Goal: Task Accomplishment & Management: Use online tool/utility

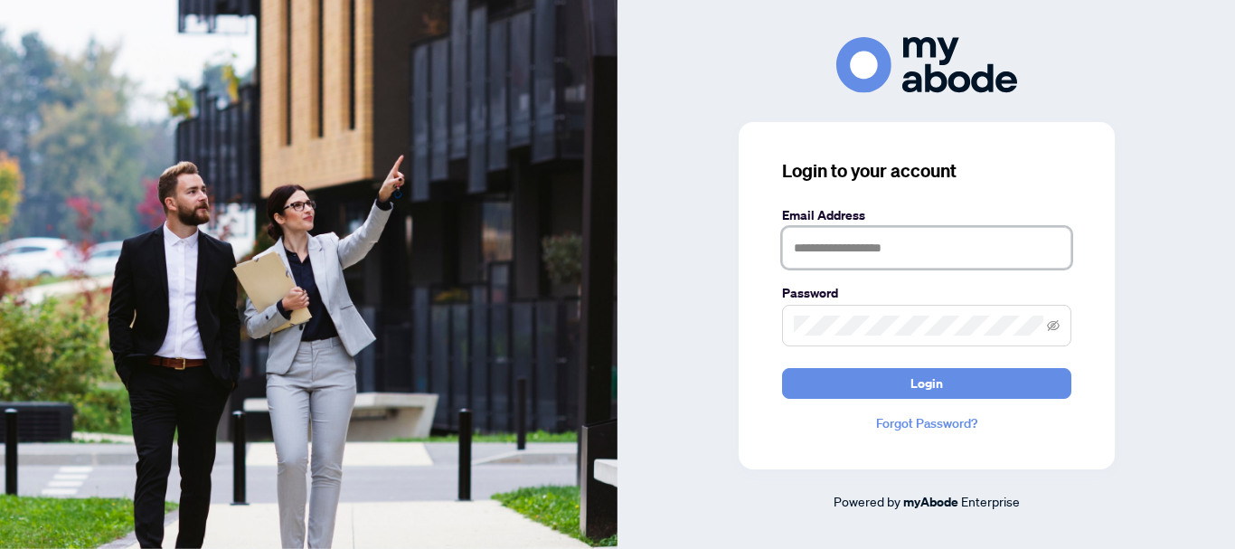
click at [797, 253] on input "text" at bounding box center [926, 248] width 289 height 42
type input "**********"
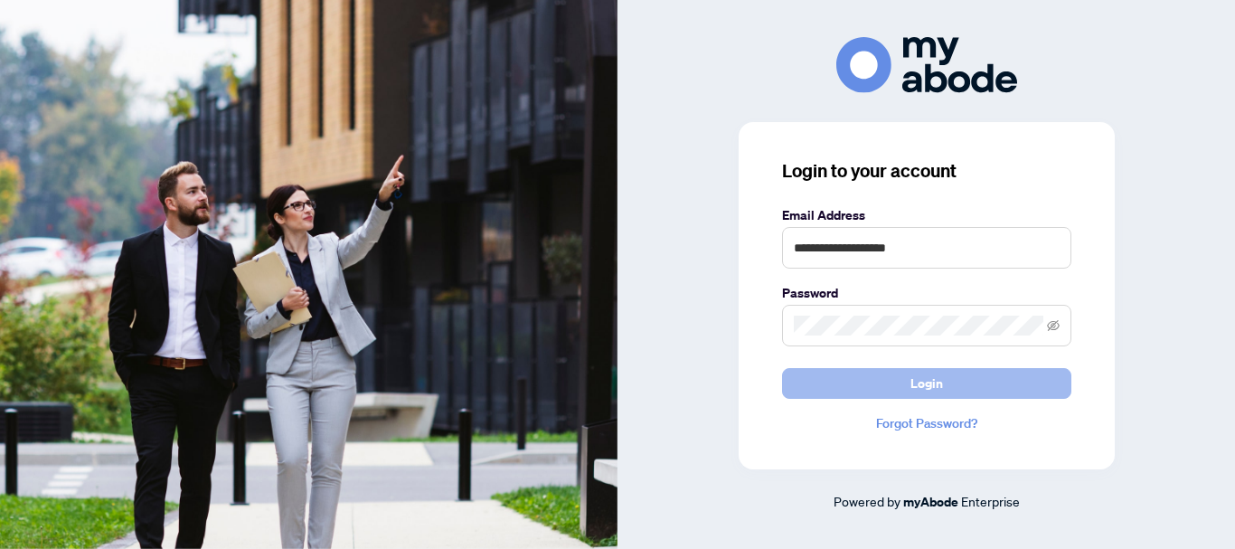
click at [919, 388] on span "Login" at bounding box center [927, 383] width 33 height 29
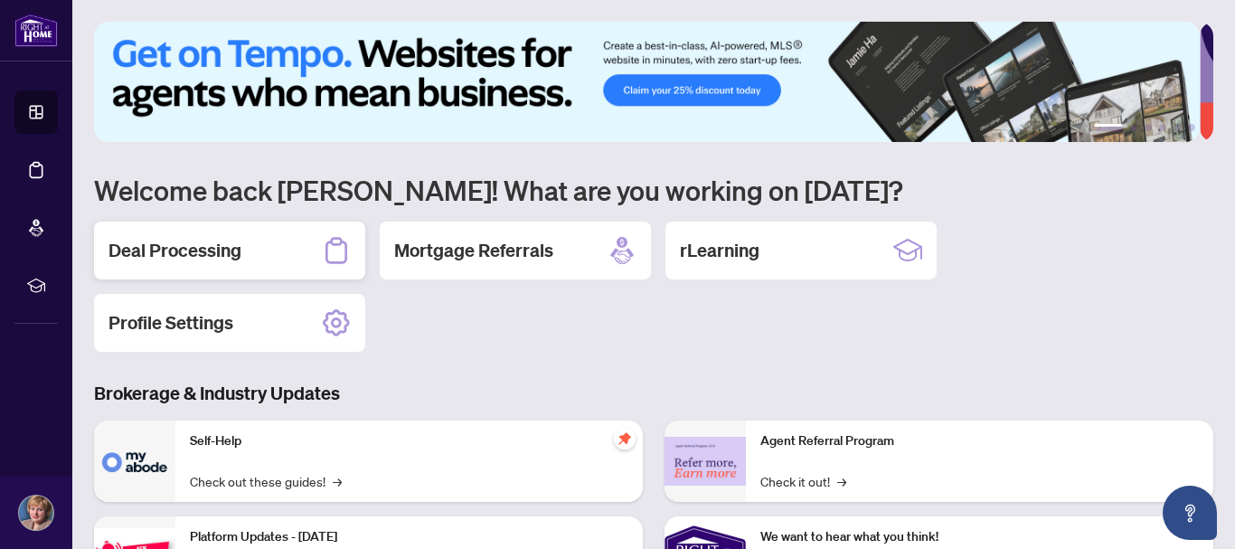
click at [210, 248] on h2 "Deal Processing" at bounding box center [175, 250] width 133 height 25
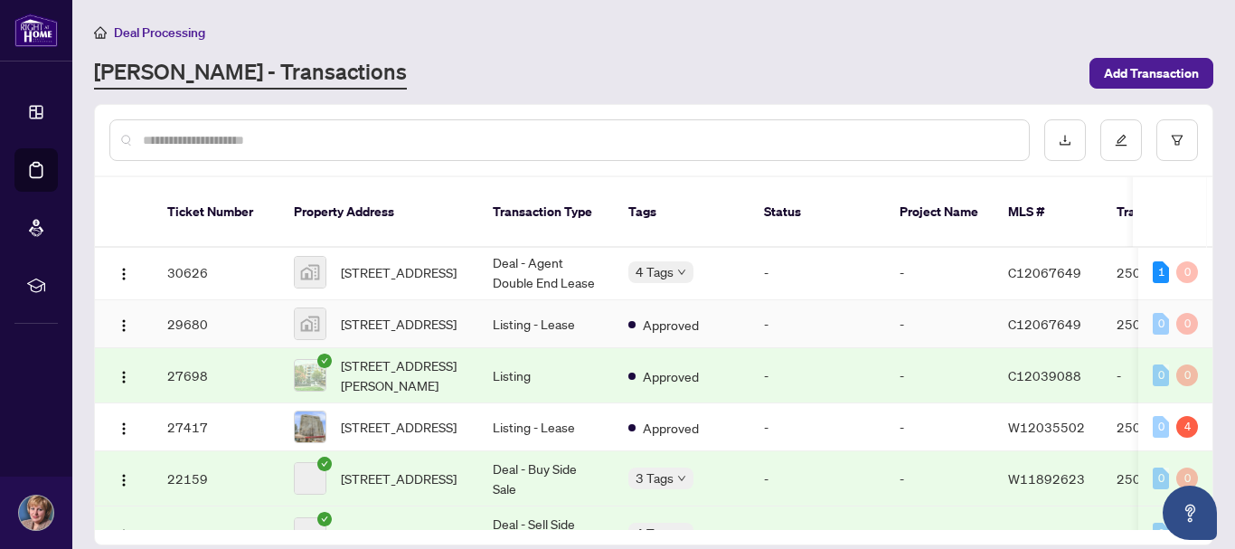
scroll to position [633, 0]
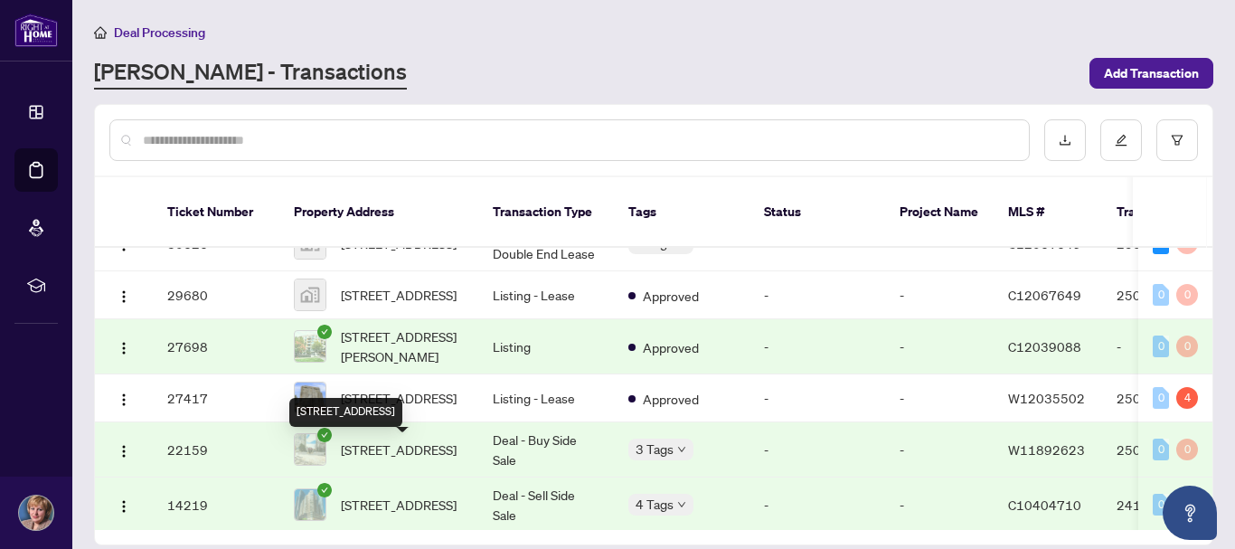
click at [402, 408] on div "[STREET_ADDRESS]" at bounding box center [345, 412] width 113 height 29
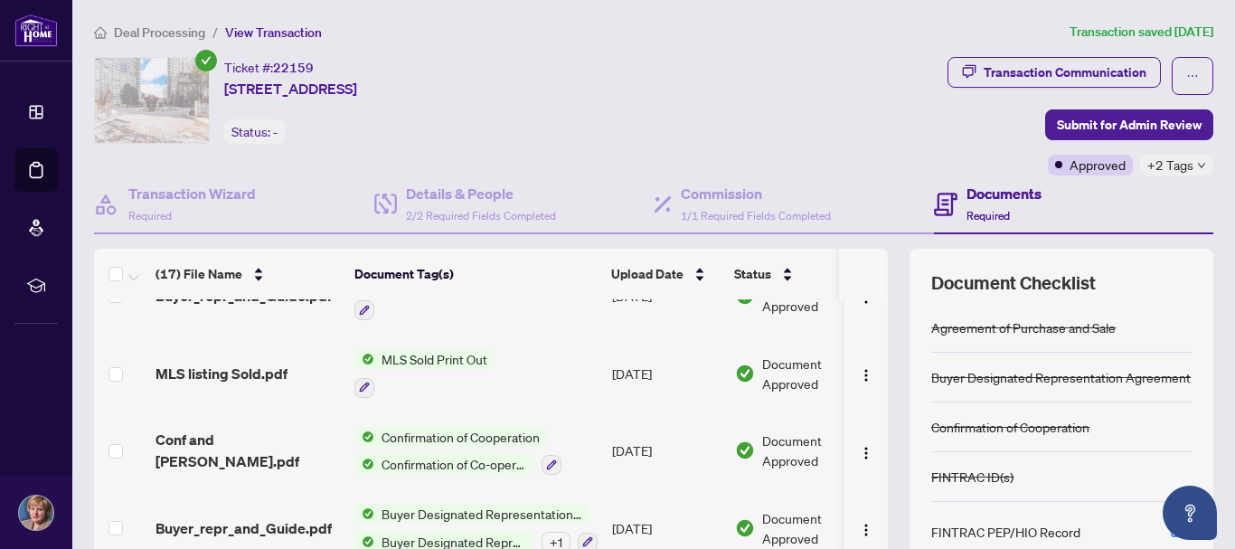
scroll to position [995, 0]
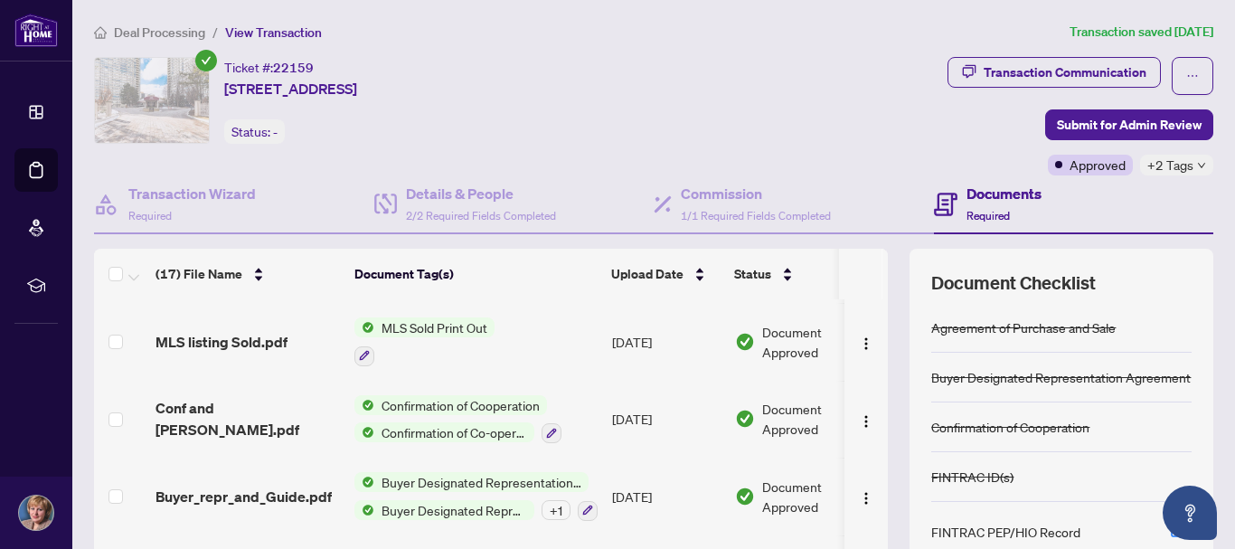
click at [409, 428] on span "Confirmation of Co-operation and Representation—Buyer/Seller" at bounding box center [454, 432] width 160 height 20
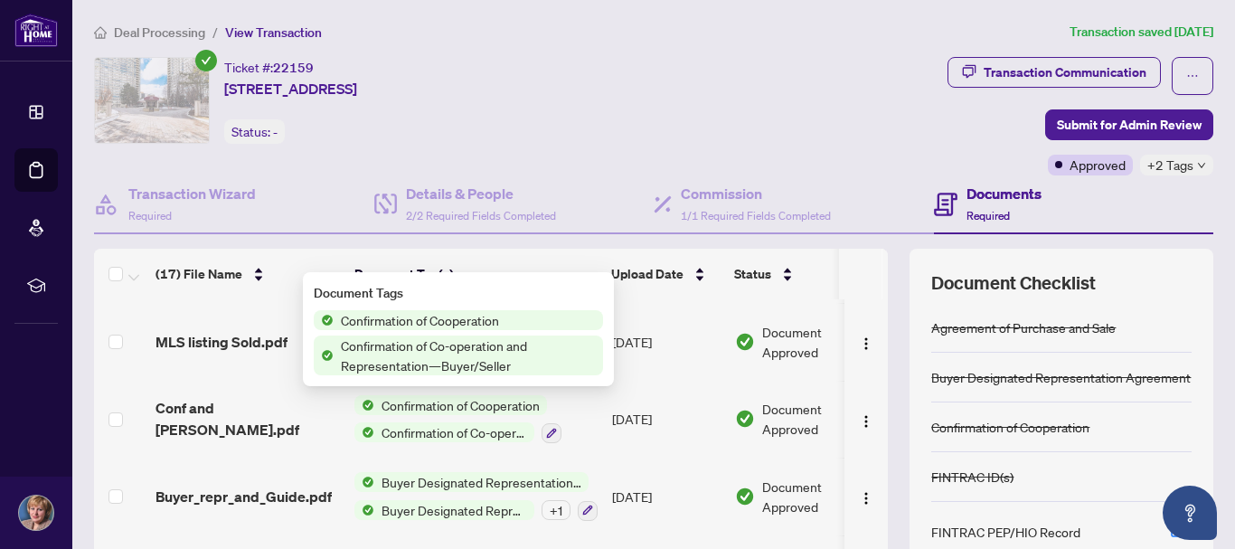
click at [410, 351] on span "Confirmation of Co-operation and Representation—Buyer/Seller" at bounding box center [469, 356] width 270 height 40
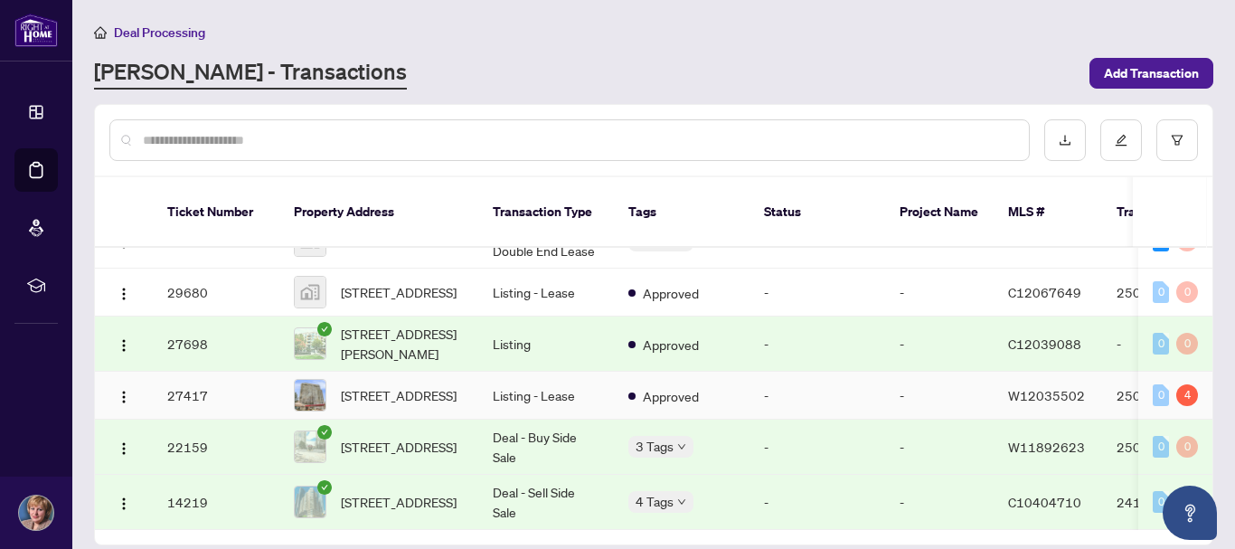
scroll to position [670, 0]
click at [437, 282] on span "[STREET_ADDRESS]" at bounding box center [399, 292] width 116 height 20
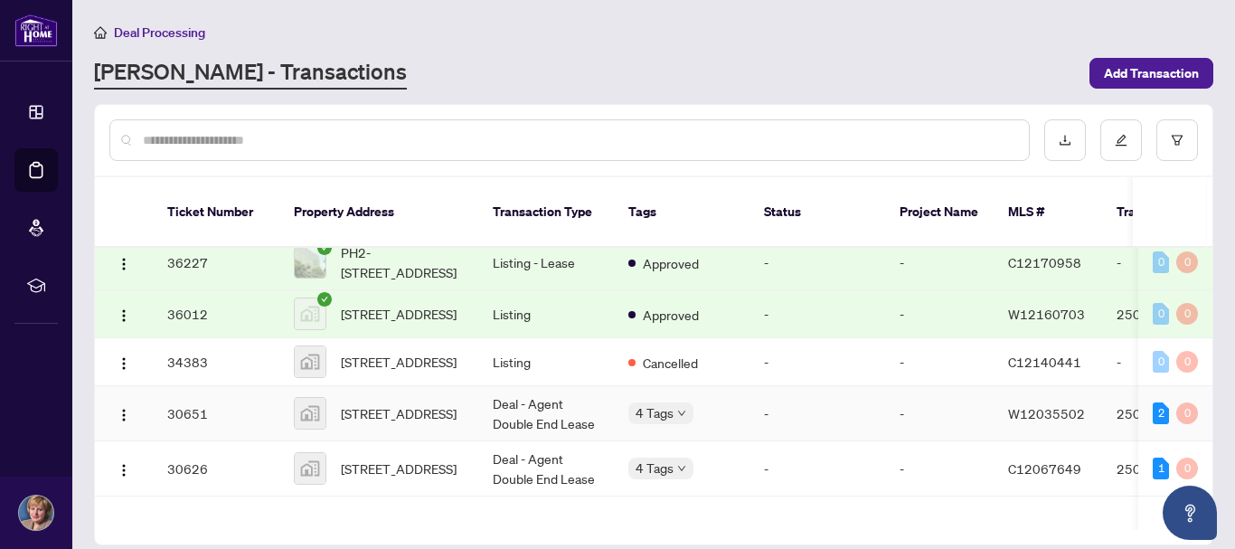
scroll to position [452, 0]
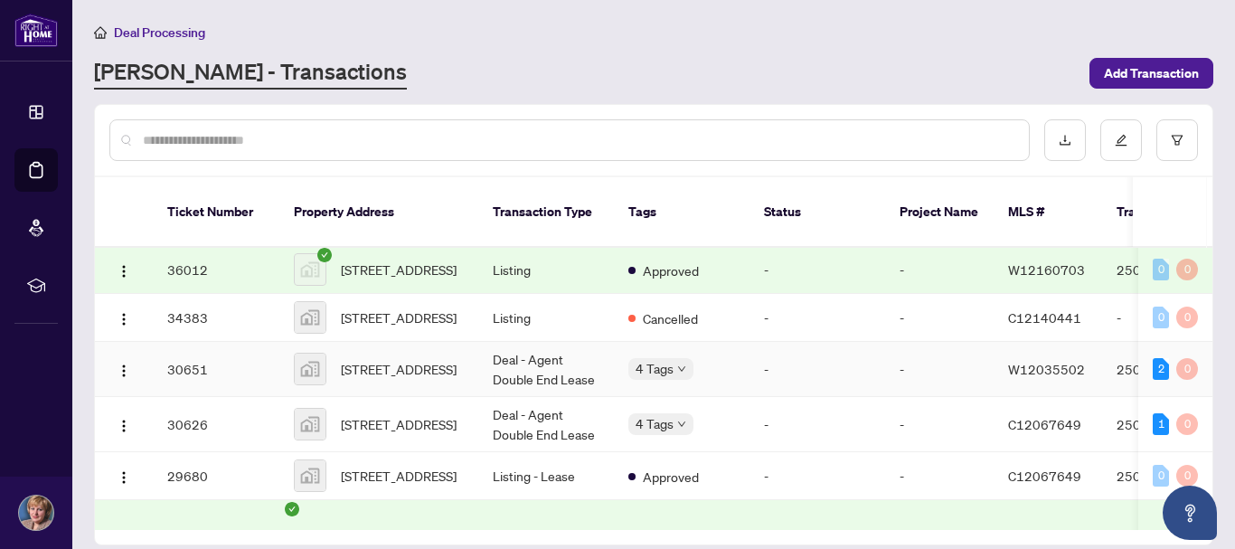
click at [552, 375] on td "Deal - Agent Double End Lease" at bounding box center [546, 369] width 136 height 55
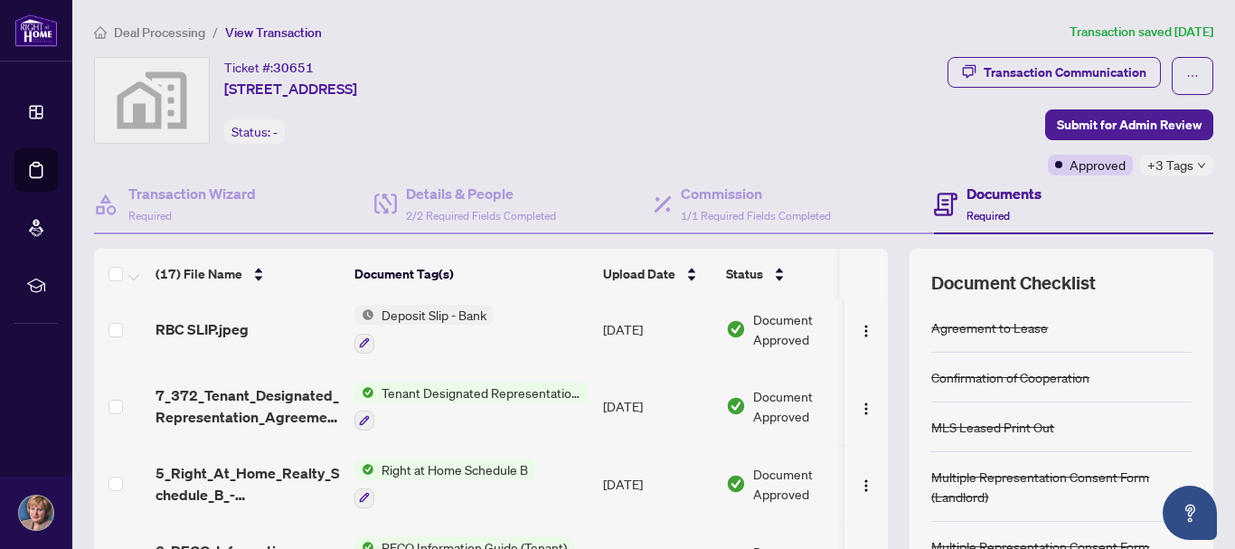
scroll to position [633, 0]
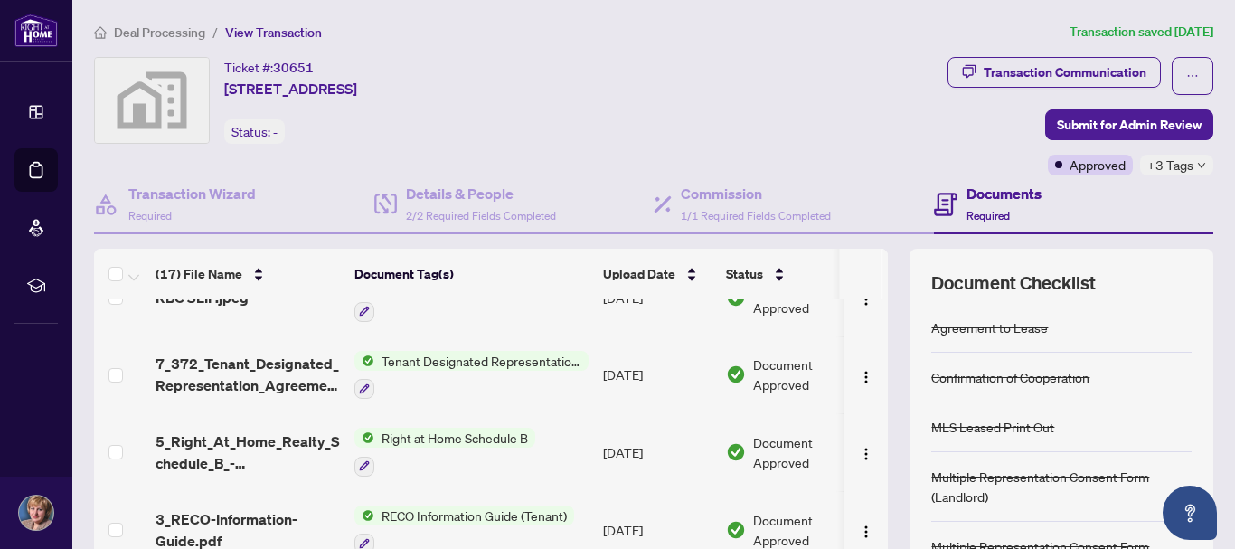
click at [474, 359] on span "Tenant Designated Representation Agreement" at bounding box center [481, 361] width 214 height 20
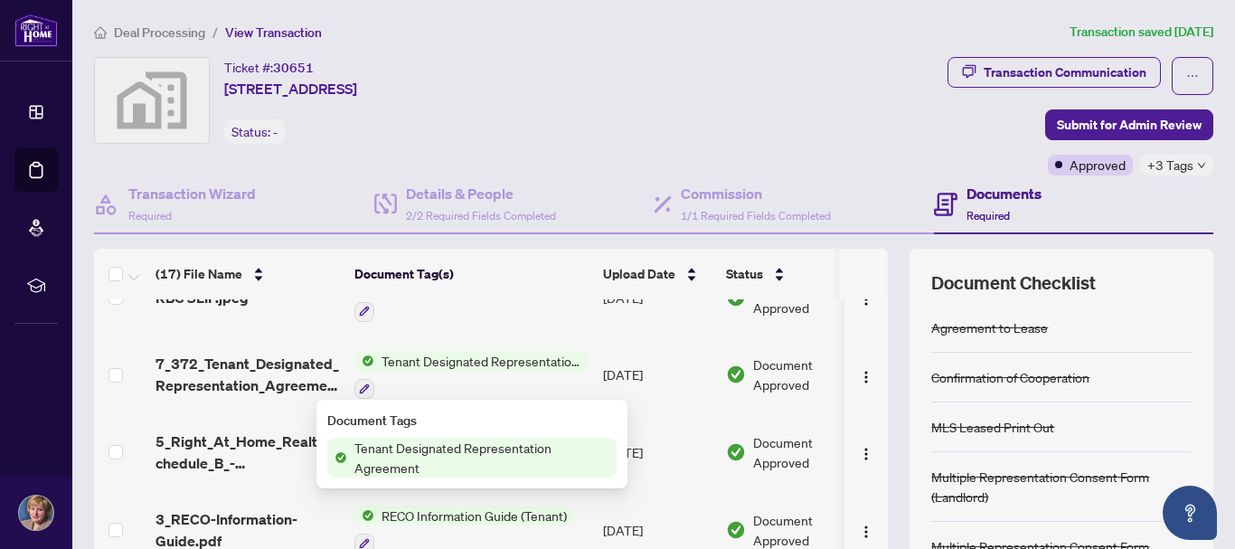
click at [443, 454] on span "Tenant Designated Representation Agreement" at bounding box center [482, 458] width 270 height 40
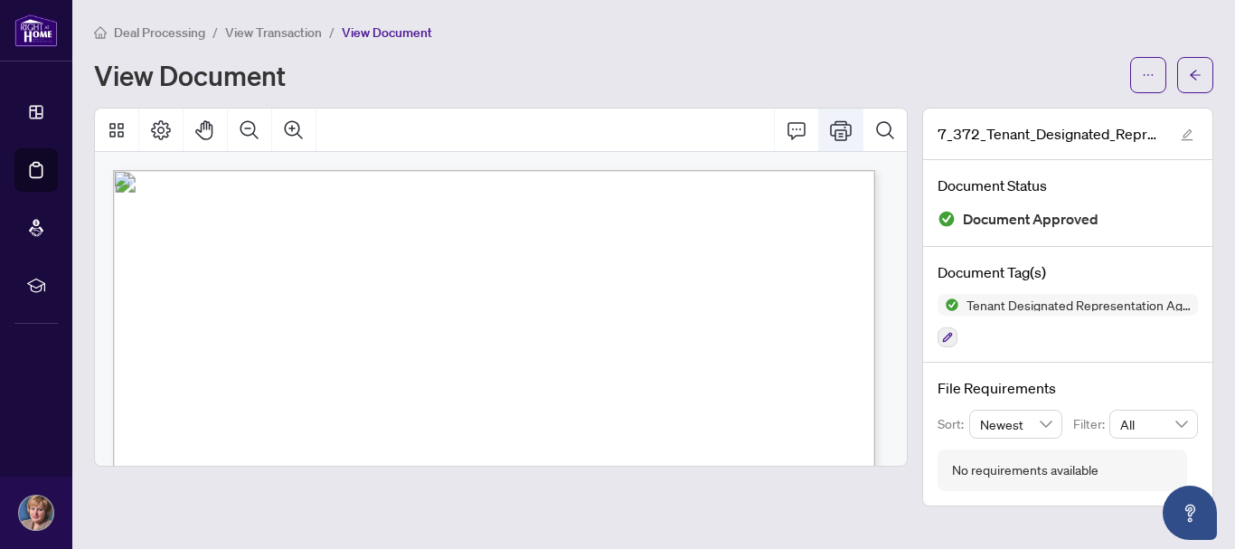
click at [841, 132] on icon "Print" at bounding box center [841, 130] width 22 height 20
click at [838, 128] on icon "Print" at bounding box center [841, 130] width 22 height 22
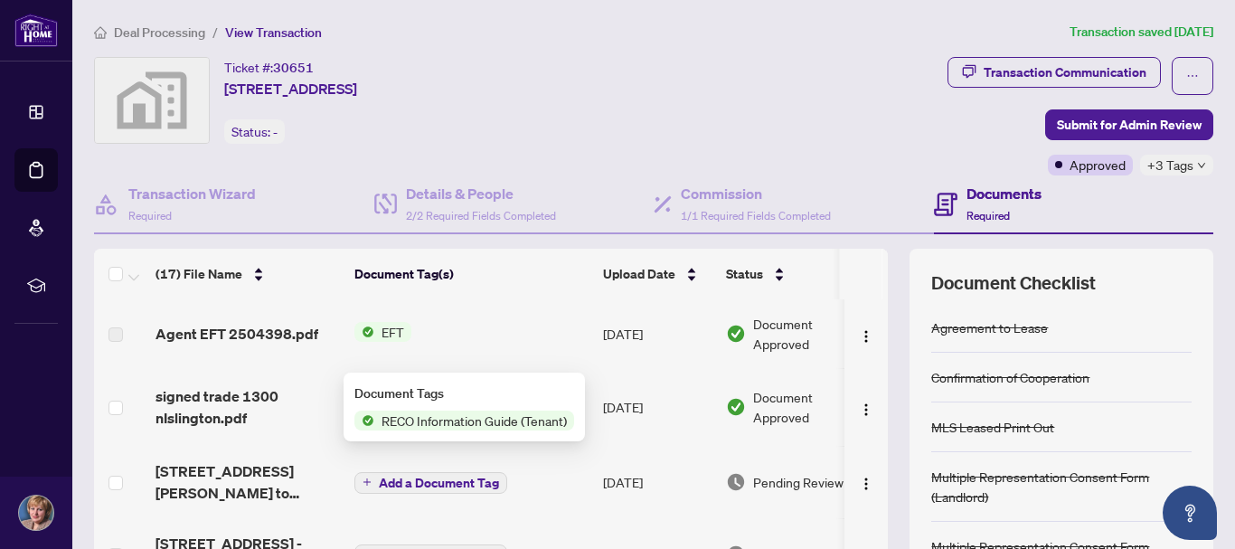
click at [489, 420] on span "RECO Information Guide (Tenant)" at bounding box center [474, 421] width 200 height 20
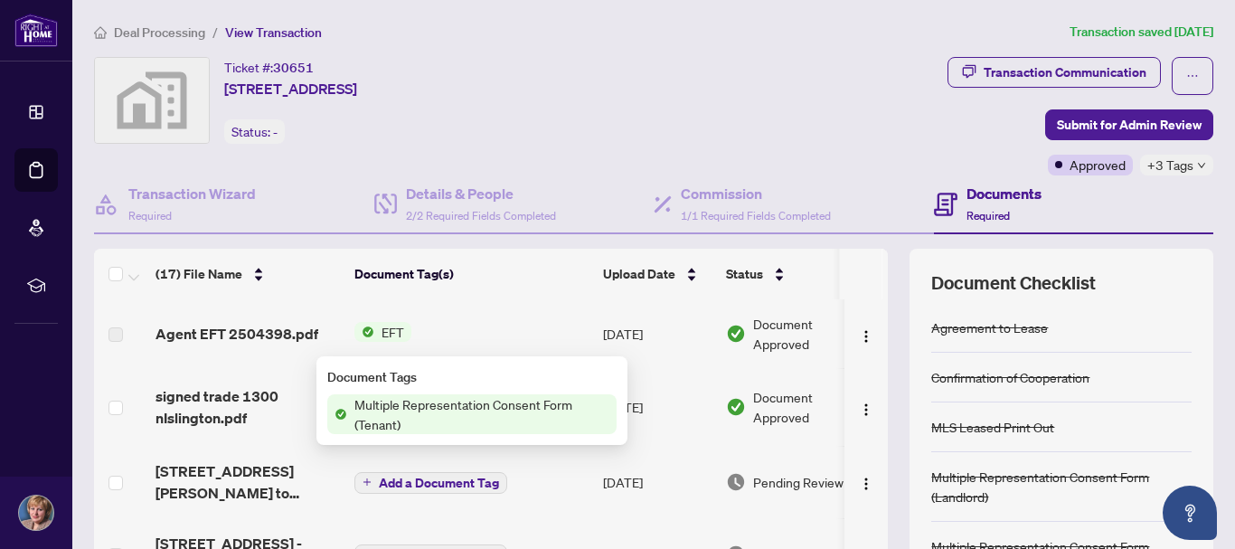
click at [459, 407] on span "Multiple Representation Consent Form (Tenant)" at bounding box center [482, 414] width 270 height 40
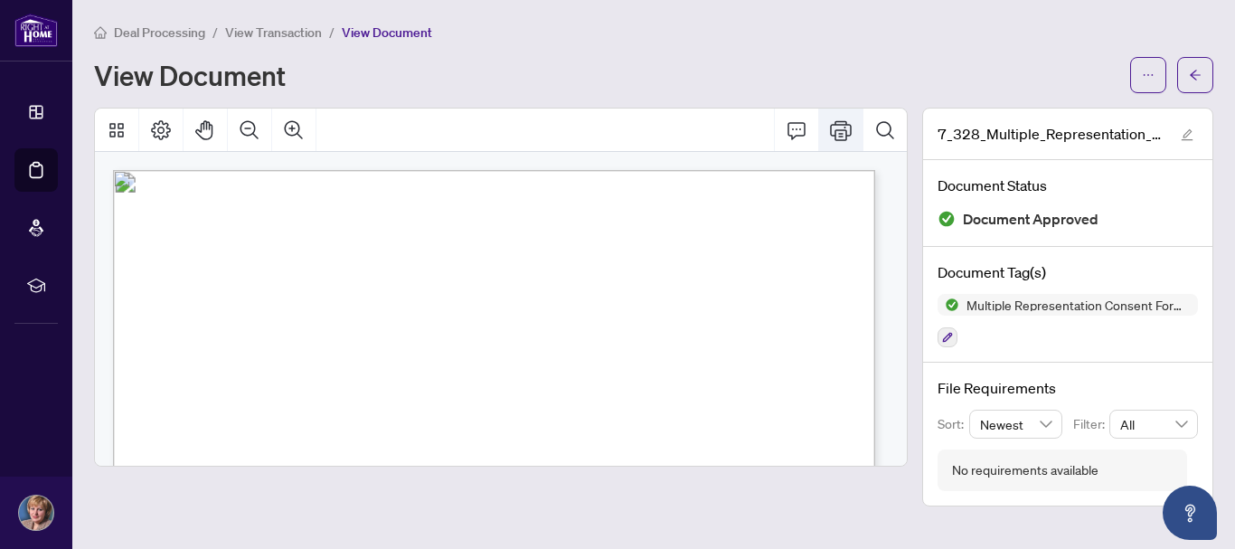
click at [842, 127] on icon "Print" at bounding box center [841, 130] width 22 height 22
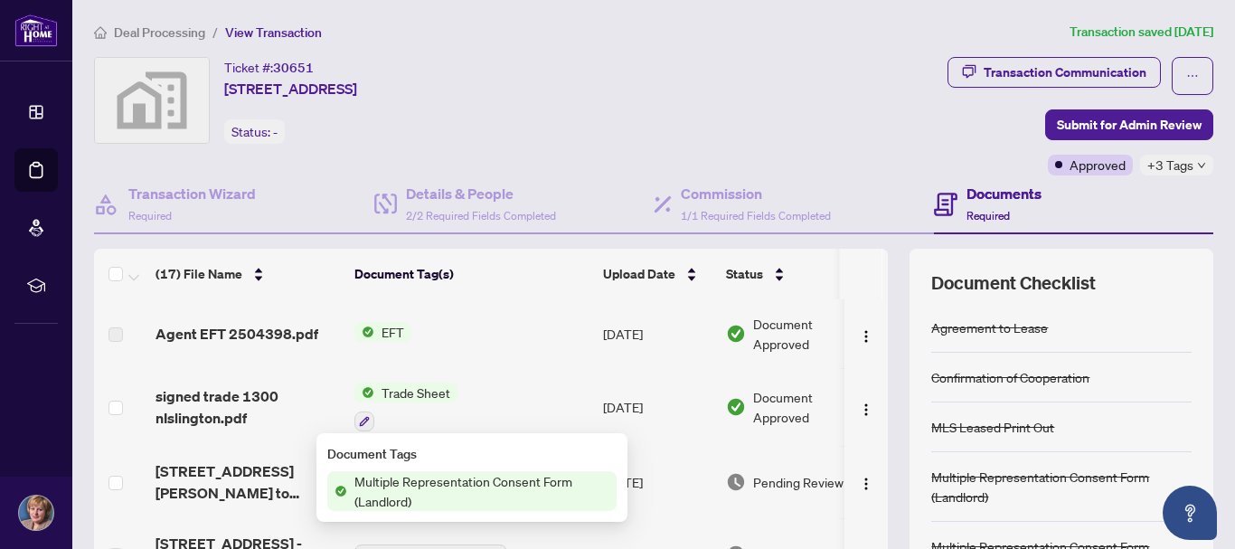
click at [427, 484] on span "Multiple Representation Consent Form (Landlord)" at bounding box center [482, 491] width 270 height 40
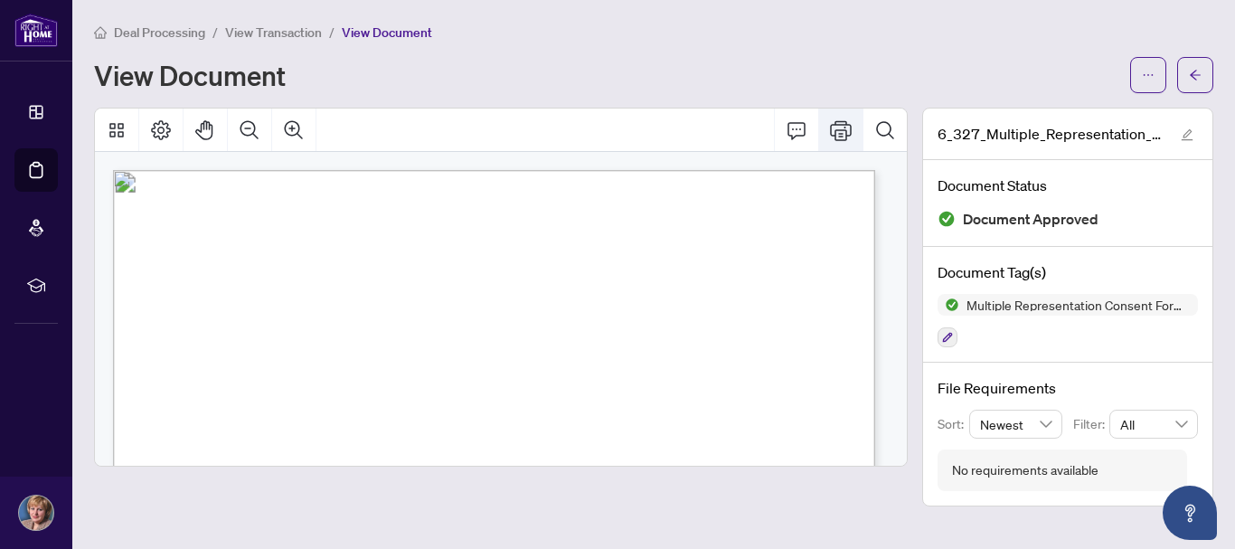
click at [843, 129] on icon "Print" at bounding box center [841, 130] width 22 height 20
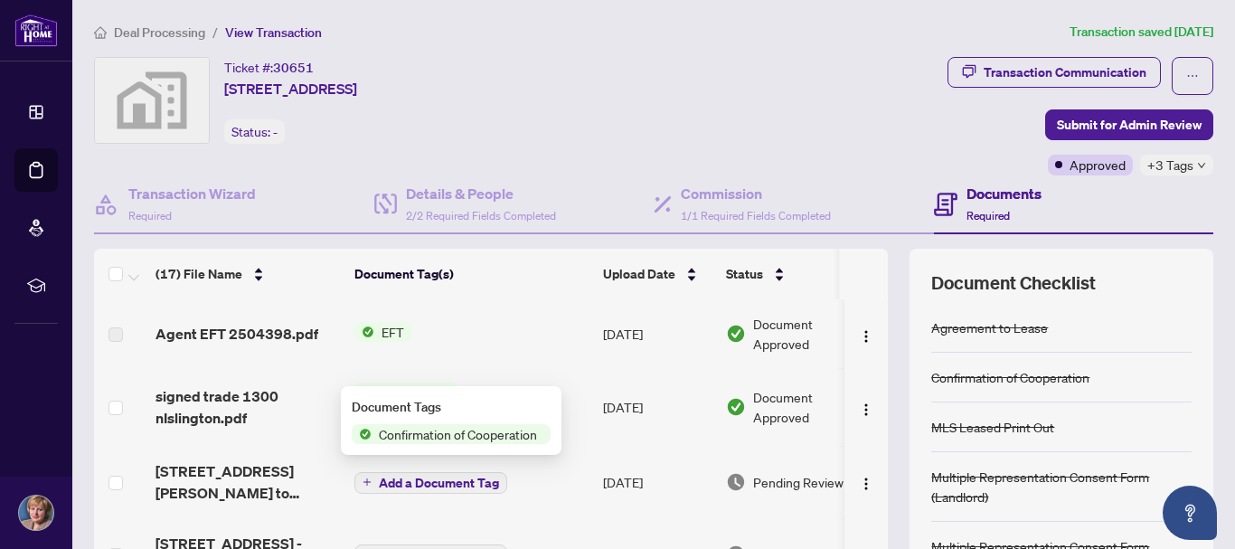
click at [454, 435] on span "Confirmation of Cooperation" at bounding box center [458, 434] width 173 height 20
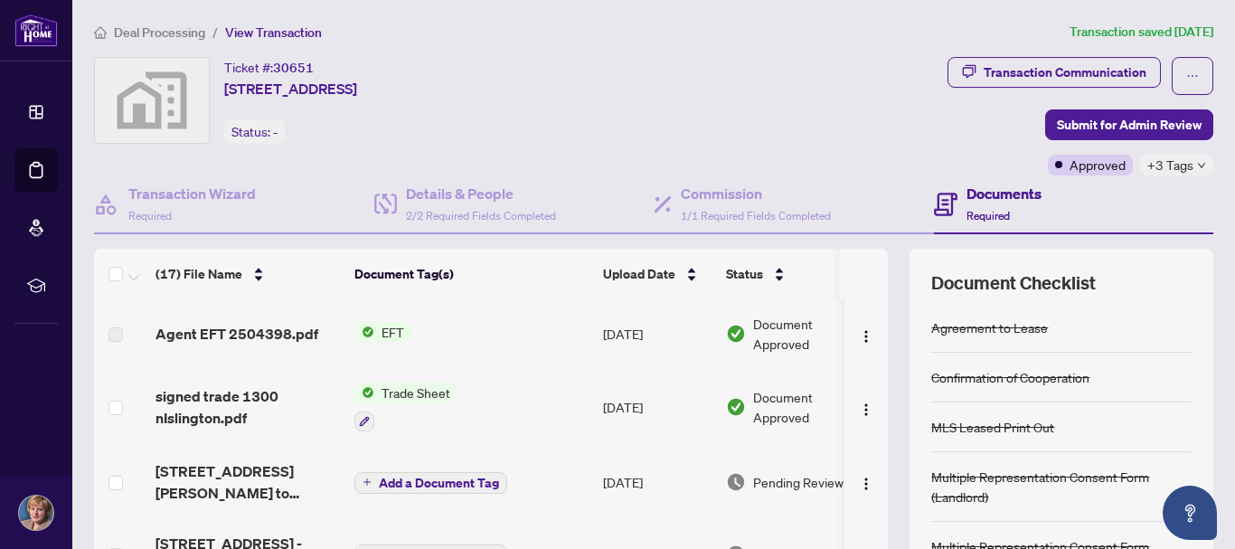
click at [419, 469] on span "Confirmation of Cooperation" at bounding box center [458, 468] width 173 height 20
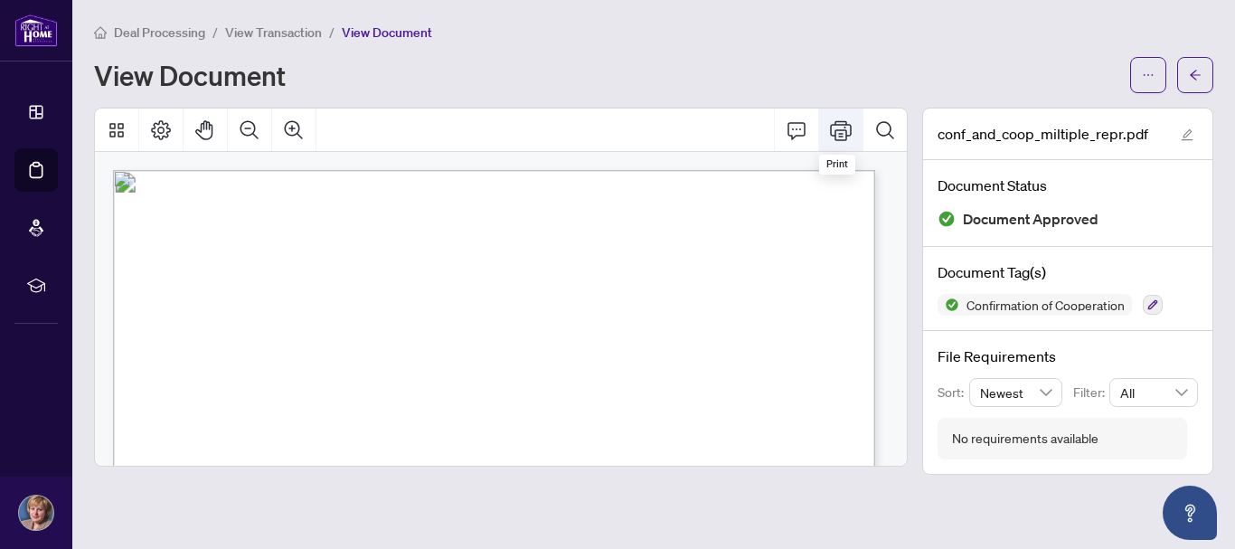
click at [837, 128] on icon "Print" at bounding box center [841, 130] width 22 height 22
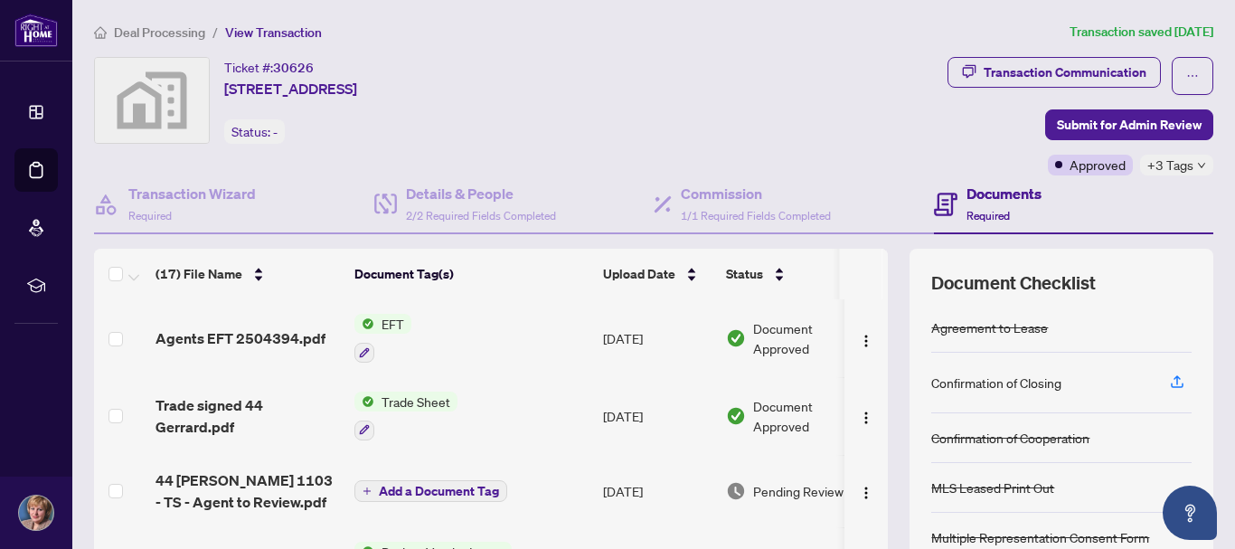
click at [428, 542] on span "Back to Vendor Letter" at bounding box center [442, 552] width 137 height 20
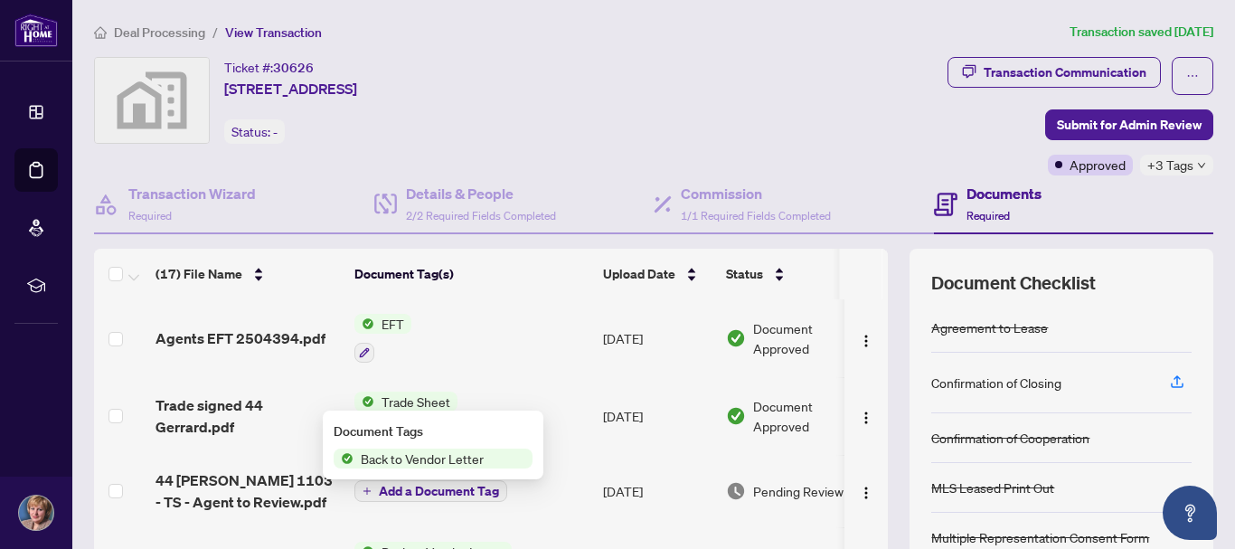
click at [426, 460] on span "Back to Vendor Letter" at bounding box center [422, 459] width 137 height 20
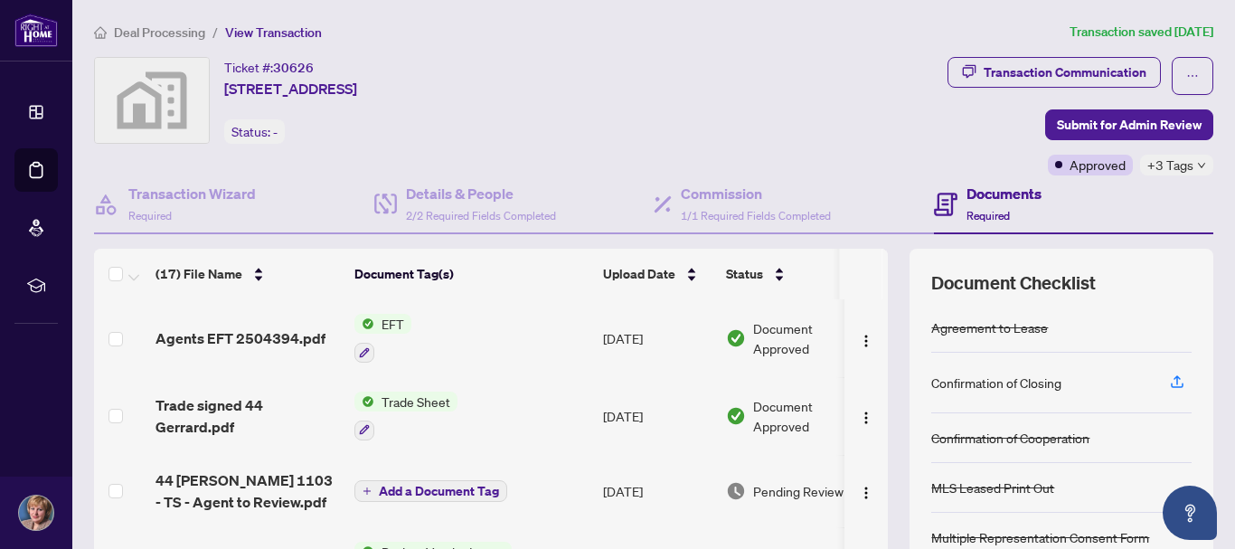
click at [416, 402] on span "Trade Sheet" at bounding box center [415, 402] width 83 height 20
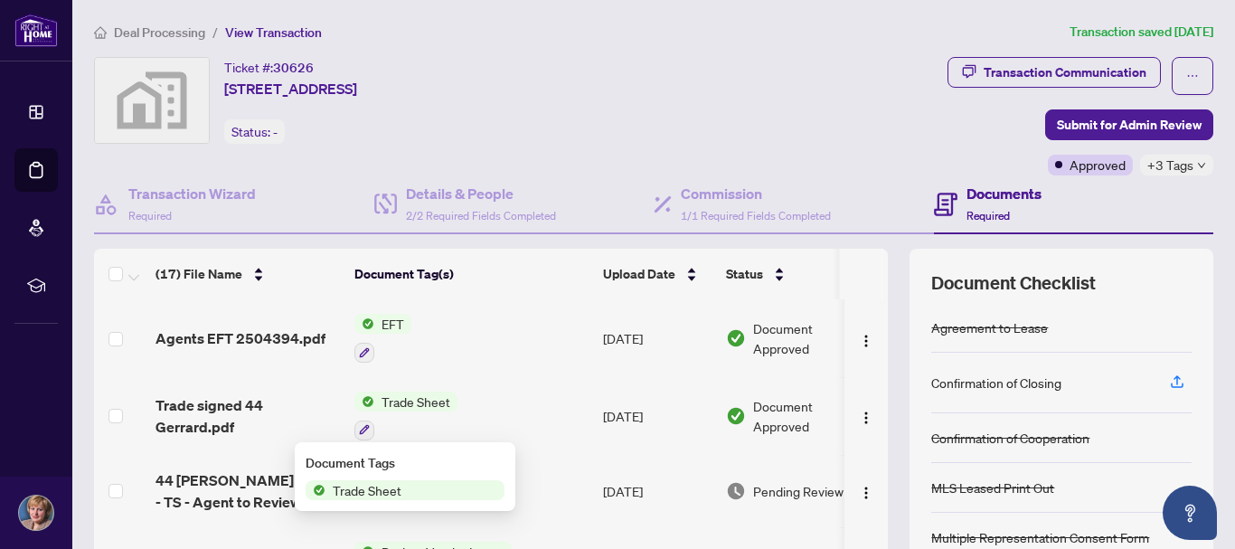
click at [388, 492] on span "Trade Sheet" at bounding box center [367, 490] width 83 height 20
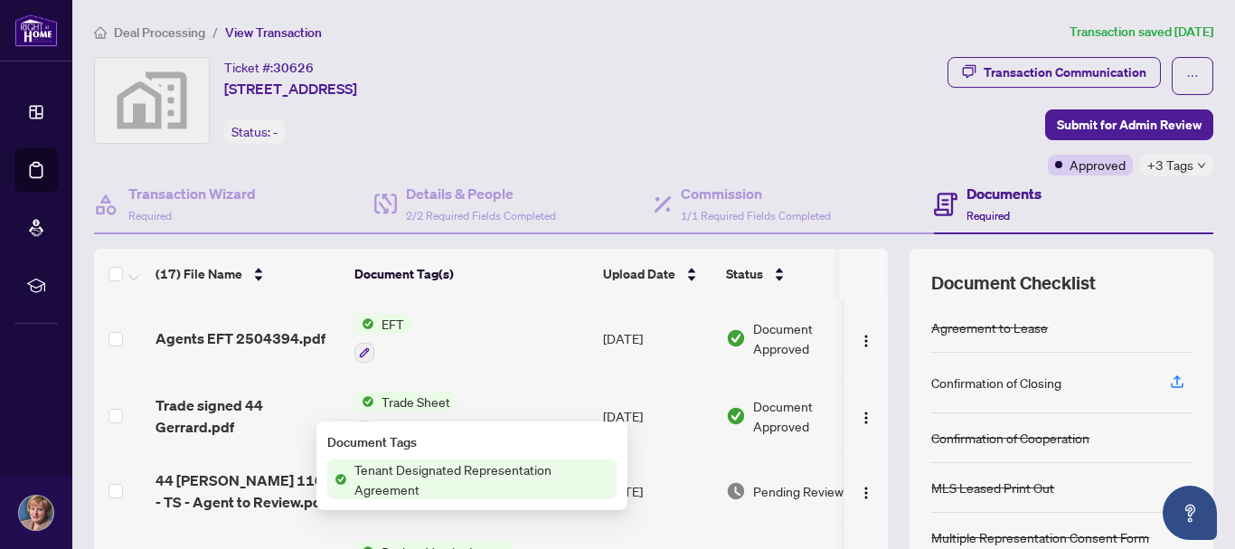
click at [478, 478] on span "Tenant Designated Representation Agreement" at bounding box center [482, 479] width 270 height 40
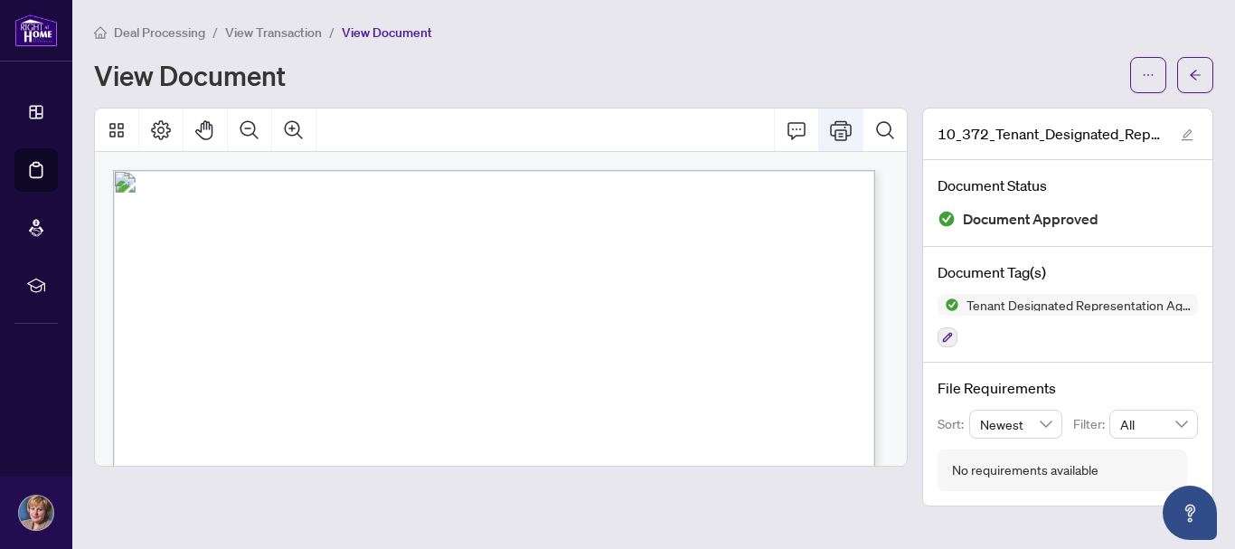
click at [843, 130] on icon "Print" at bounding box center [841, 130] width 22 height 22
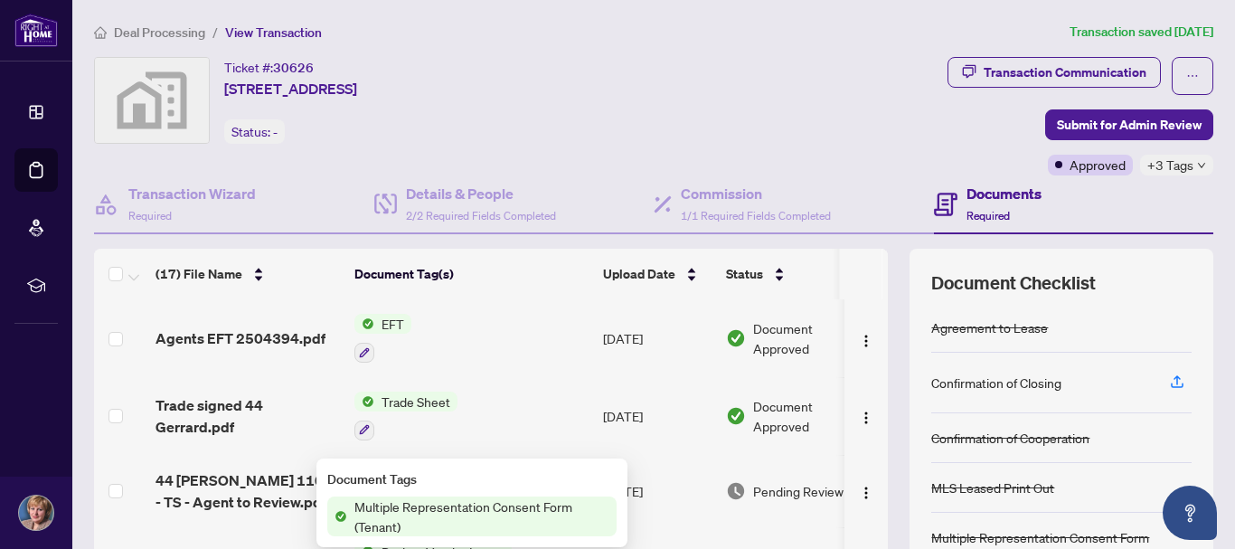
click at [466, 511] on span "Multiple Representation Consent Form (Tenant)" at bounding box center [482, 517] width 270 height 40
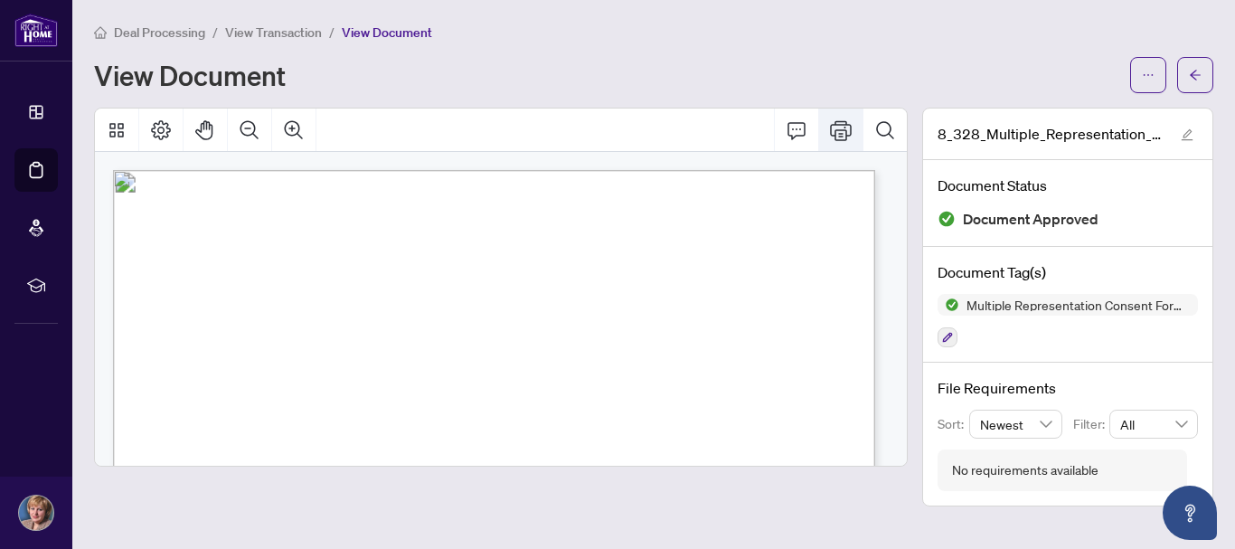
click at [847, 134] on icon "Print" at bounding box center [841, 130] width 22 height 20
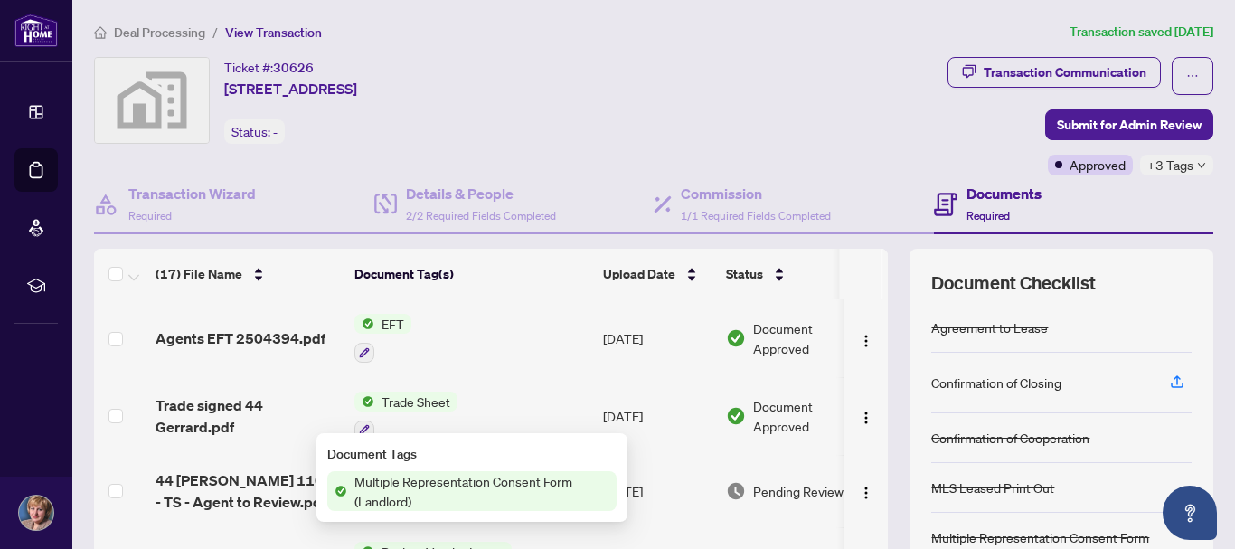
click at [488, 482] on span "Multiple Representation Consent Form (Landlord)" at bounding box center [482, 491] width 270 height 40
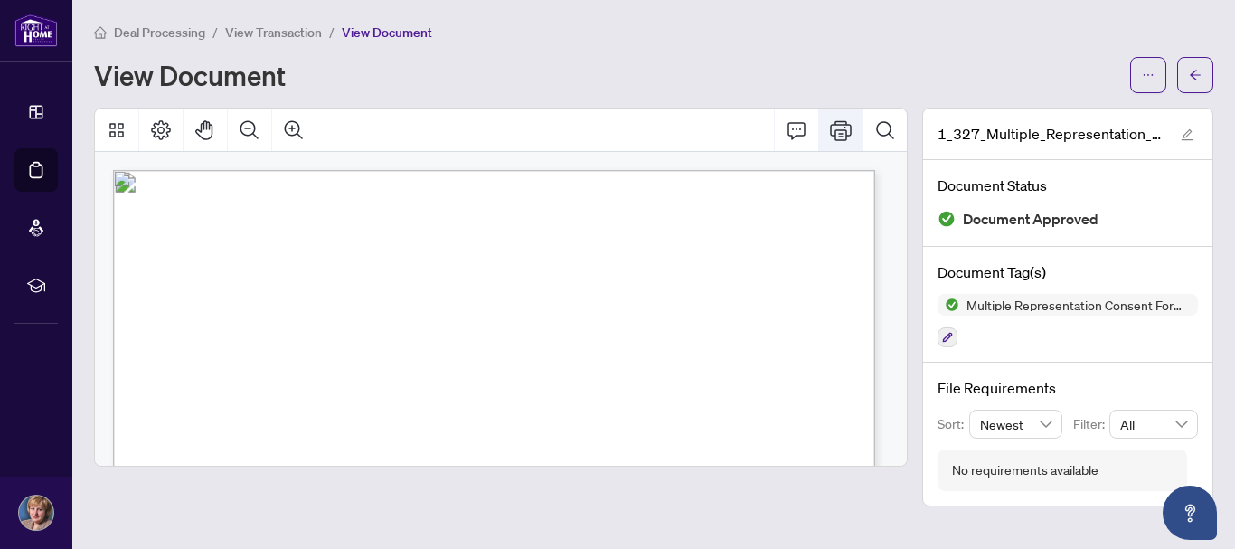
click at [838, 132] on icon "Print" at bounding box center [841, 130] width 22 height 22
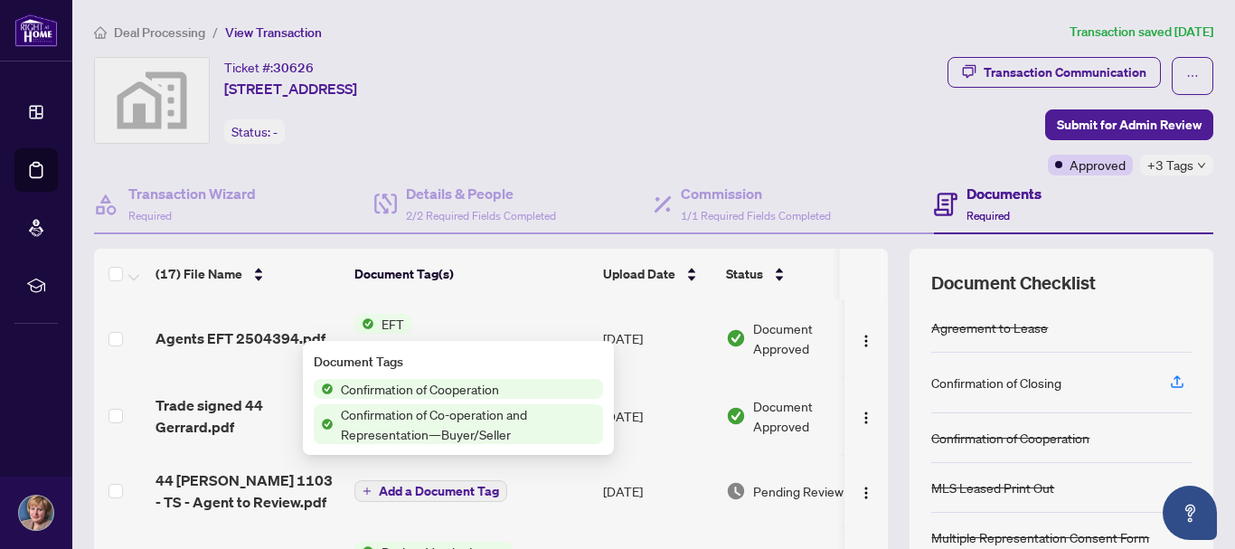
click at [440, 421] on span "Confirmation of Co-operation and Representation—Buyer/Seller" at bounding box center [469, 424] width 270 height 40
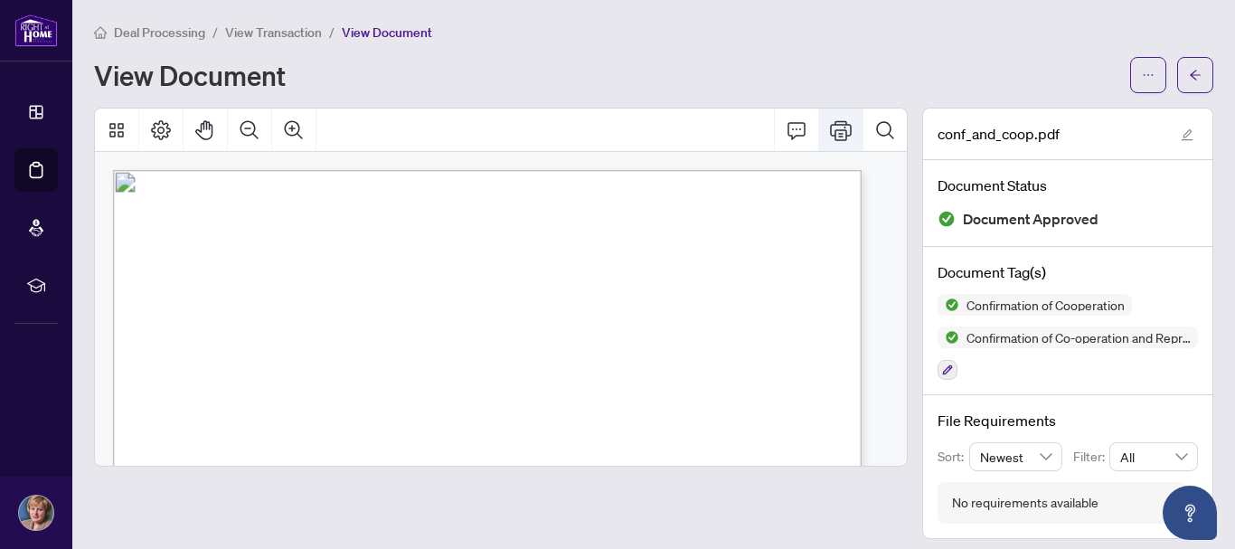
click at [830, 132] on icon "Print" at bounding box center [841, 130] width 22 height 22
